Goal: Task Accomplishment & Management: Use online tool/utility

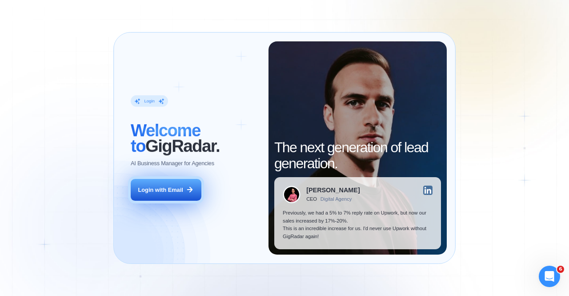
click at [180, 197] on button "Login with Email" at bounding box center [166, 190] width 70 height 22
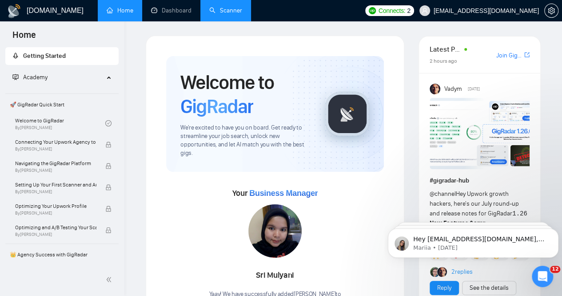
click at [220, 12] on link "Scanner" at bounding box center [225, 11] width 33 height 8
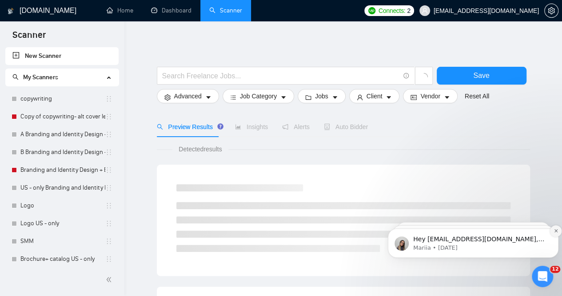
click at [555, 231] on icon "Dismiss notification" at bounding box center [556, 230] width 5 height 5
click at [554, 231] on icon "Dismiss notification" at bounding box center [556, 230] width 5 height 5
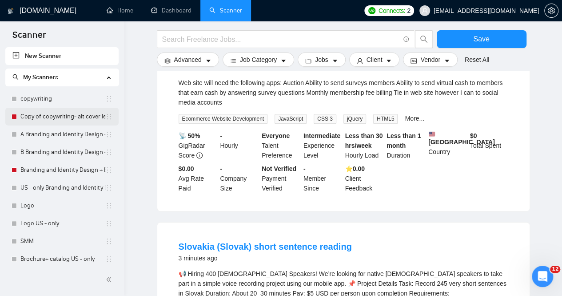
click at [80, 114] on link "Copy of copywriting- alt cover letter" at bounding box center [62, 117] width 85 height 18
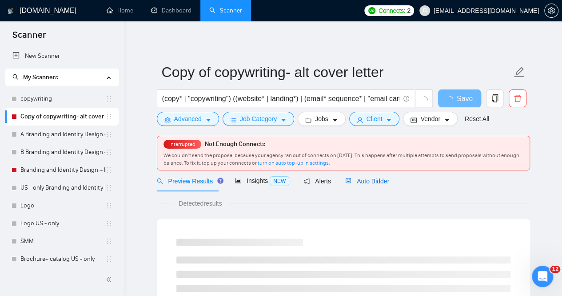
click at [366, 179] on span "Auto Bidder" at bounding box center [367, 180] width 44 height 7
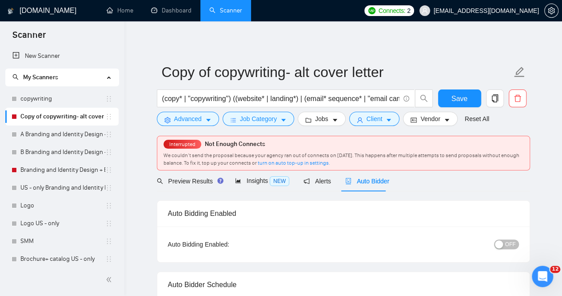
click at [511, 243] on span "OFF" at bounding box center [510, 244] width 11 height 10
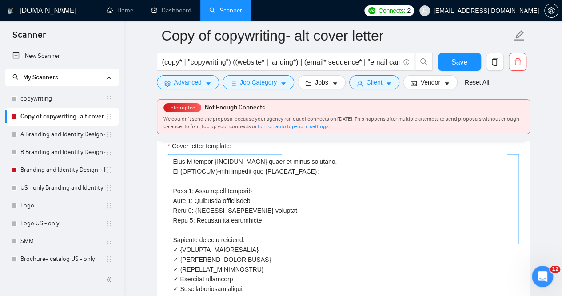
scroll to position [1022, 0]
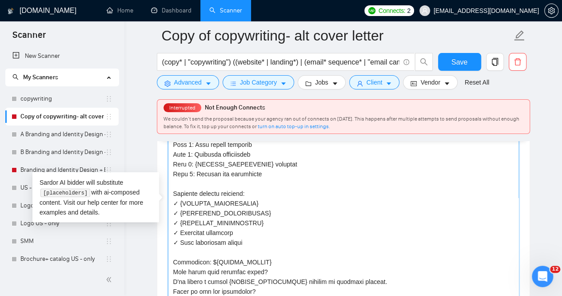
drag, startPoint x: 270, startPoint y: 259, endPoint x: 171, endPoint y: 254, distance: 99.3
click at [171, 254] on textarea "Cover letter template:" at bounding box center [343, 208] width 351 height 200
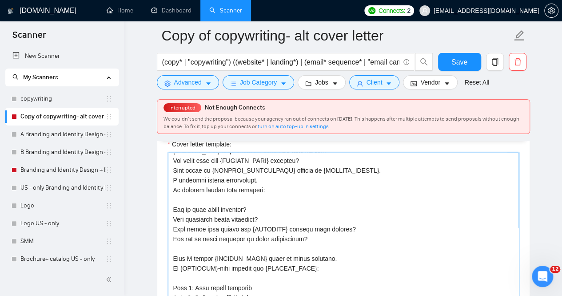
scroll to position [0, 0]
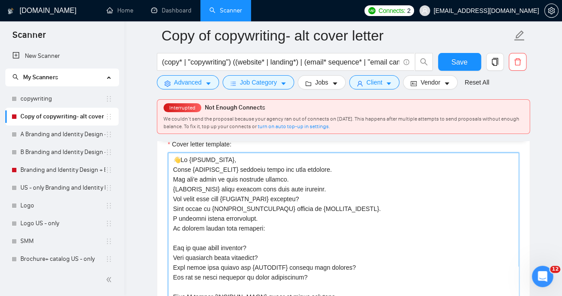
click at [223, 185] on textarea "Cover letter template:" at bounding box center [343, 252] width 351 height 200
click at [312, 186] on textarea "Cover letter template:" at bounding box center [343, 252] width 351 height 200
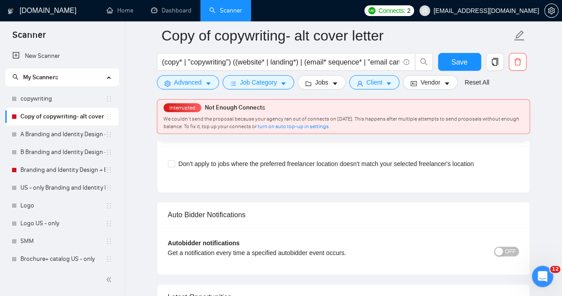
scroll to position [2000, 0]
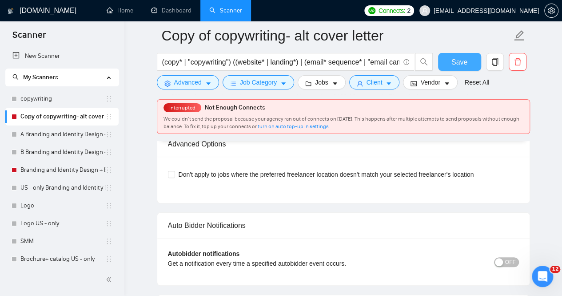
type textarea "👋Lo {IPSUMD_SITA}, Conse {ADIPISC_ELIT} seddoeiu tempo inc utla etdolore. Mag a…"
click at [459, 57] on span "Save" at bounding box center [460, 61] width 16 height 11
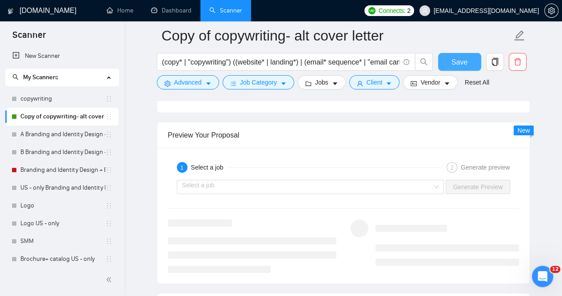
scroll to position [1582, 0]
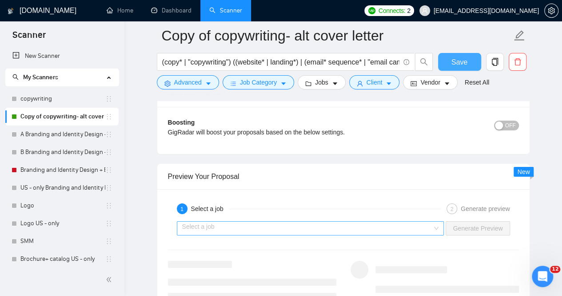
click at [436, 226] on div "Select a job" at bounding box center [311, 228] width 268 height 14
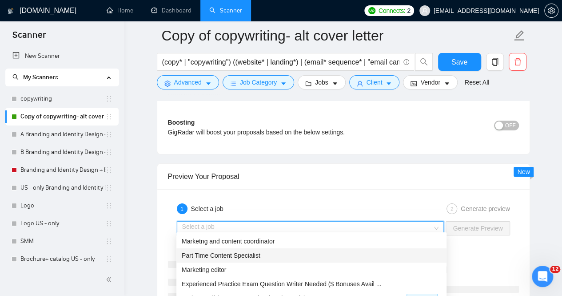
click at [324, 252] on div "Part Time Content Specialist" at bounding box center [312, 255] width 260 height 10
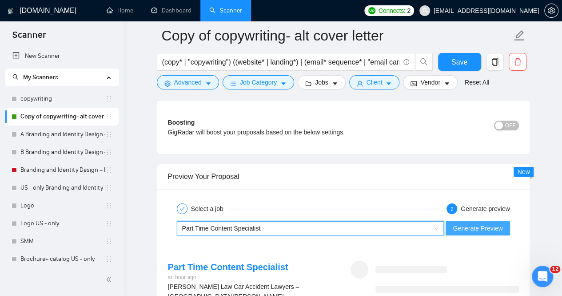
click at [484, 223] on span "Generate Preview" at bounding box center [478, 228] width 50 height 10
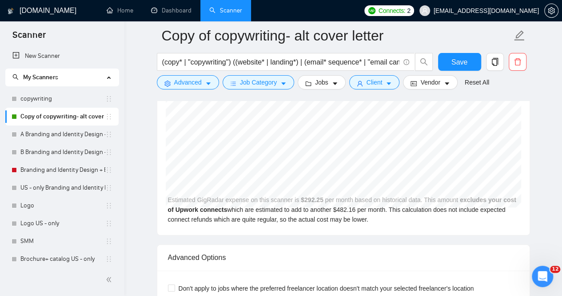
scroll to position [1715, 0]
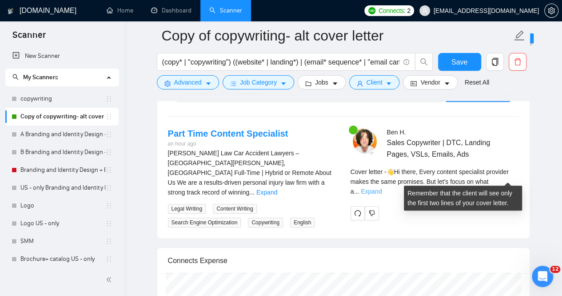
click at [382, 188] on link "Expand" at bounding box center [371, 191] width 21 height 7
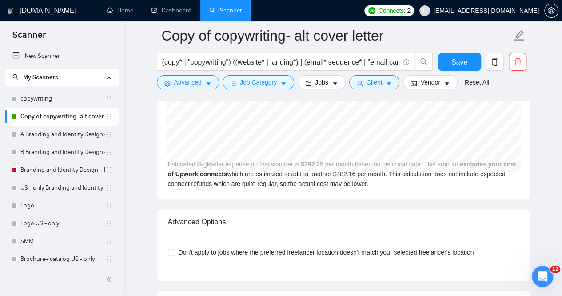
scroll to position [2204, 0]
